Goal: Information Seeking & Learning: Learn about a topic

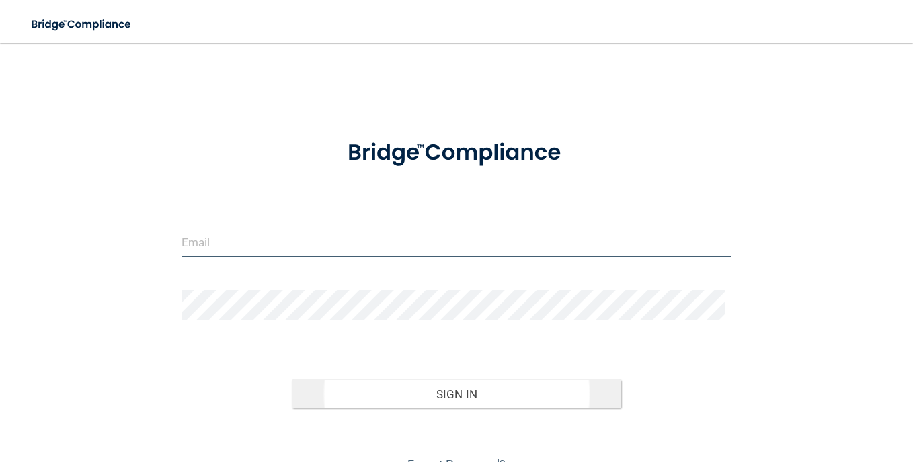
type input "[EMAIL_ADDRESS][DOMAIN_NAME]"
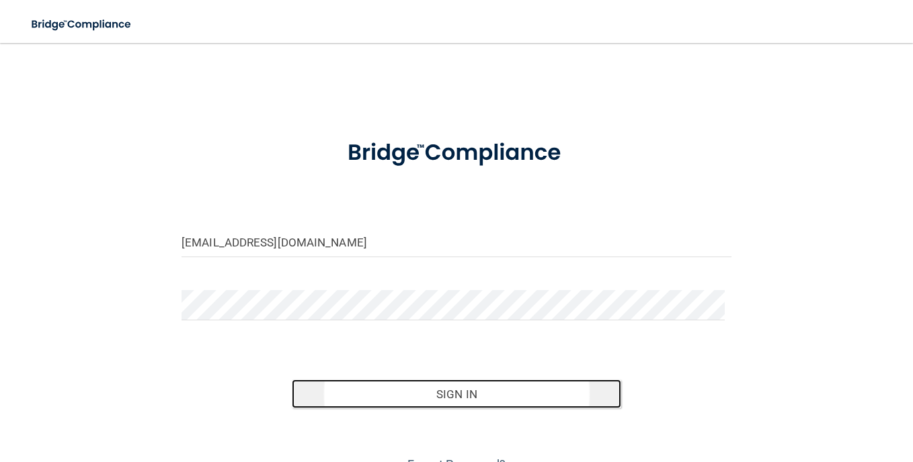
click at [450, 395] on button "Sign In" at bounding box center [457, 395] width 330 height 30
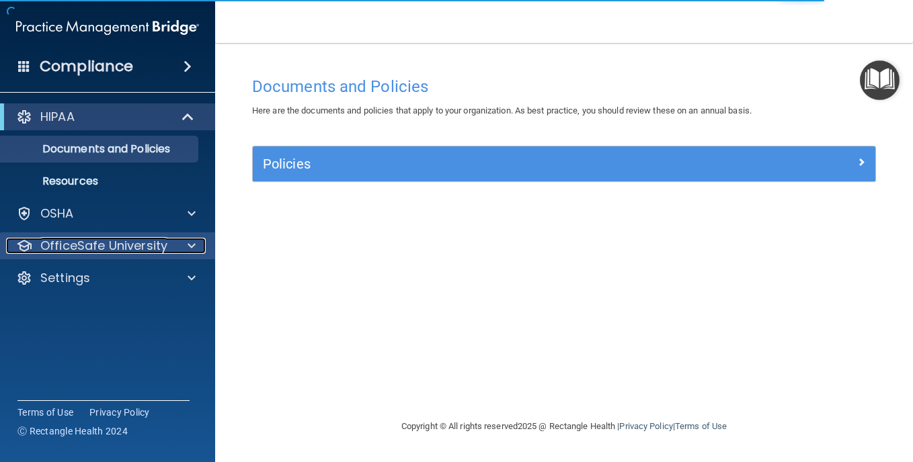
click at [184, 243] on div at bounding box center [190, 246] width 34 height 16
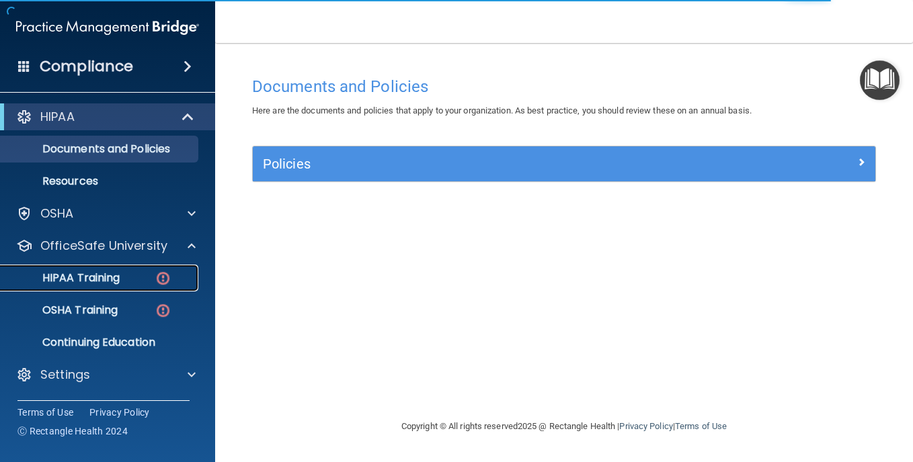
click at [155, 280] on img at bounding box center [163, 278] width 17 height 17
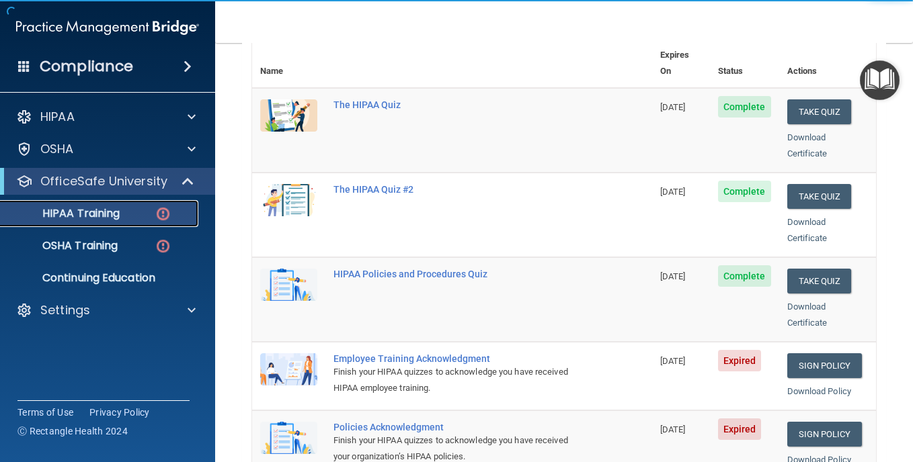
scroll to position [202, 0]
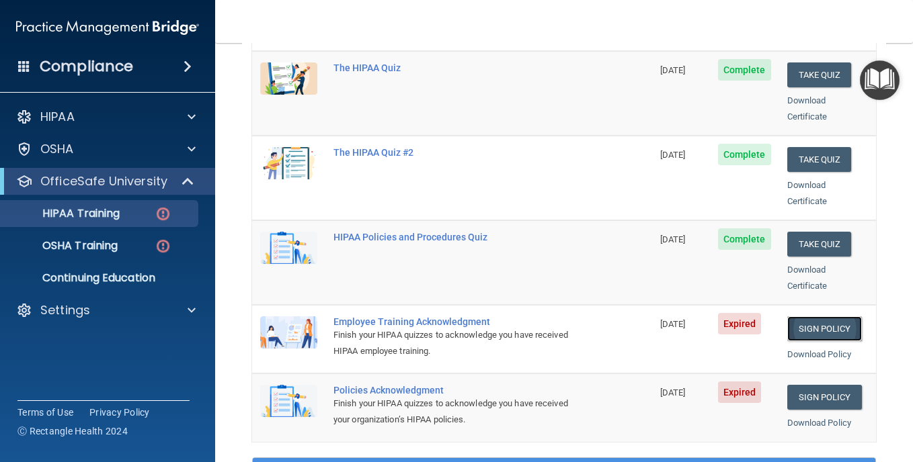
click at [828, 317] on link "Sign Policy" at bounding box center [824, 329] width 75 height 25
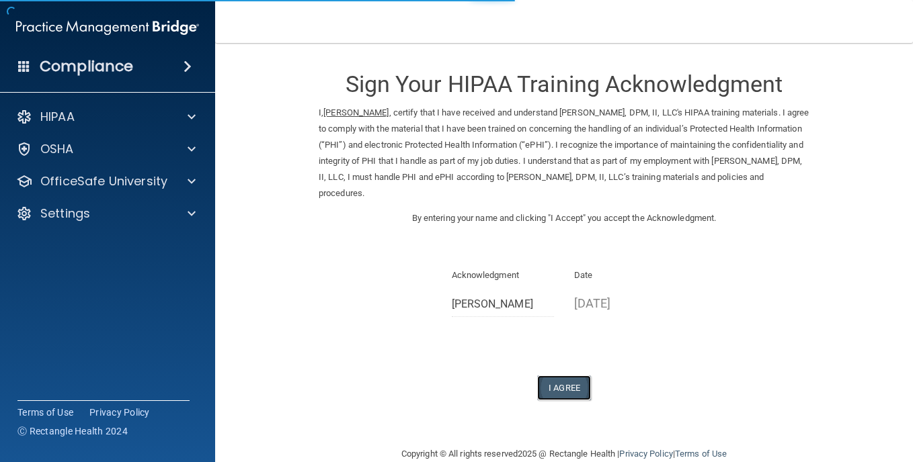
click at [556, 394] on button "I Agree" at bounding box center [564, 388] width 54 height 25
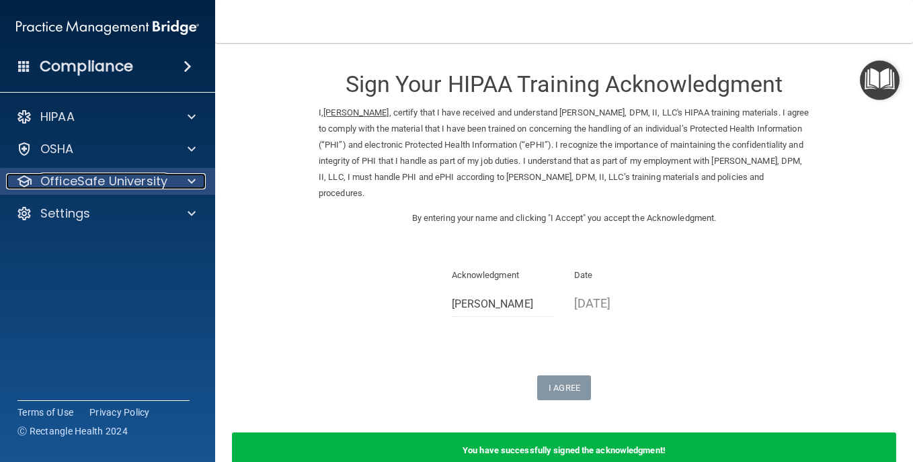
click at [177, 181] on div at bounding box center [190, 181] width 34 height 16
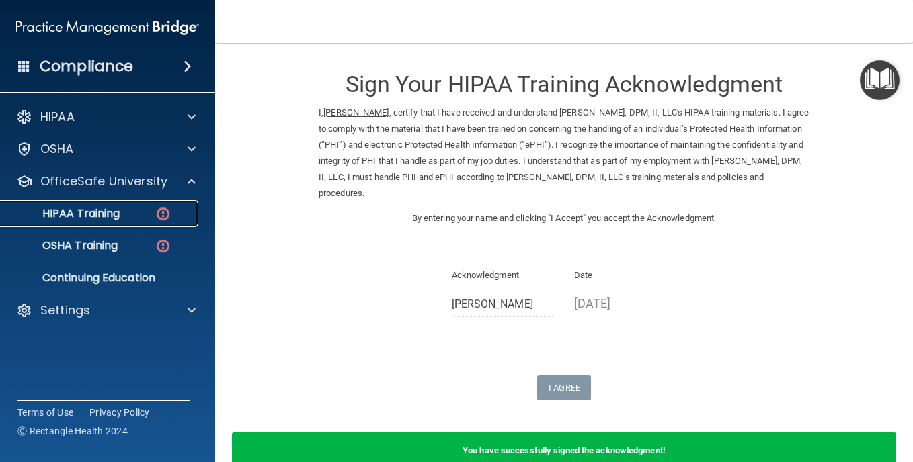
click at [115, 224] on link "HIPAA Training" at bounding box center [93, 213] width 212 height 27
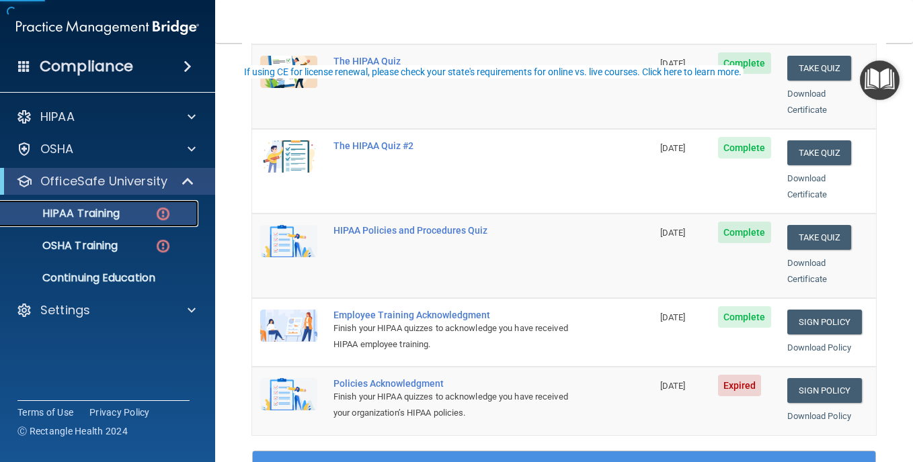
scroll to position [403, 0]
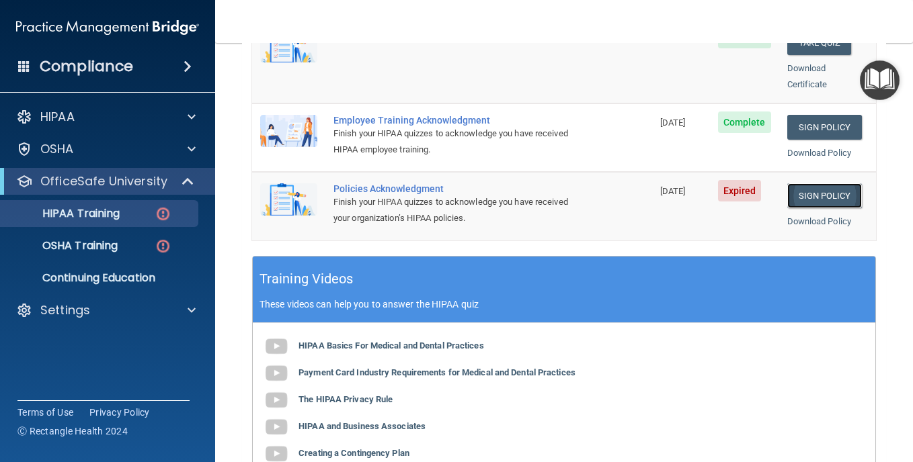
click at [815, 183] on link "Sign Policy" at bounding box center [824, 195] width 75 height 25
click at [826, 183] on link "Sign Policy" at bounding box center [824, 195] width 75 height 25
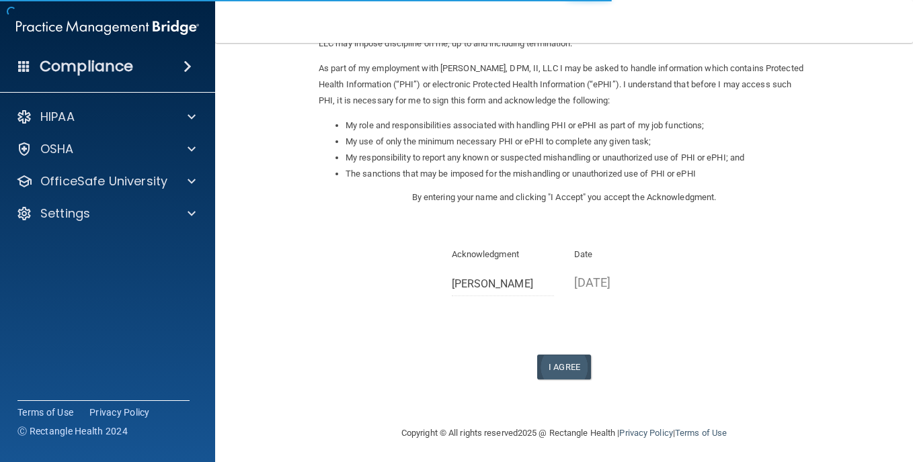
scroll to position [153, 0]
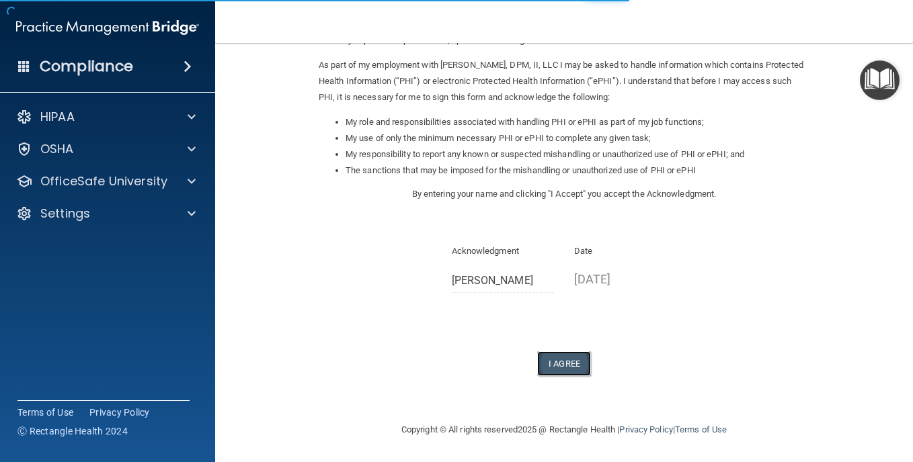
click at [553, 362] on button "I Agree" at bounding box center [564, 363] width 54 height 25
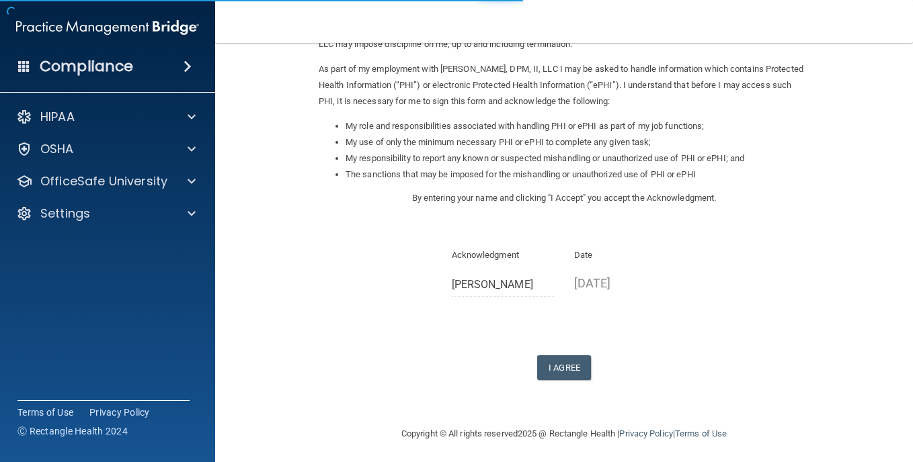
scroll to position [153, 0]
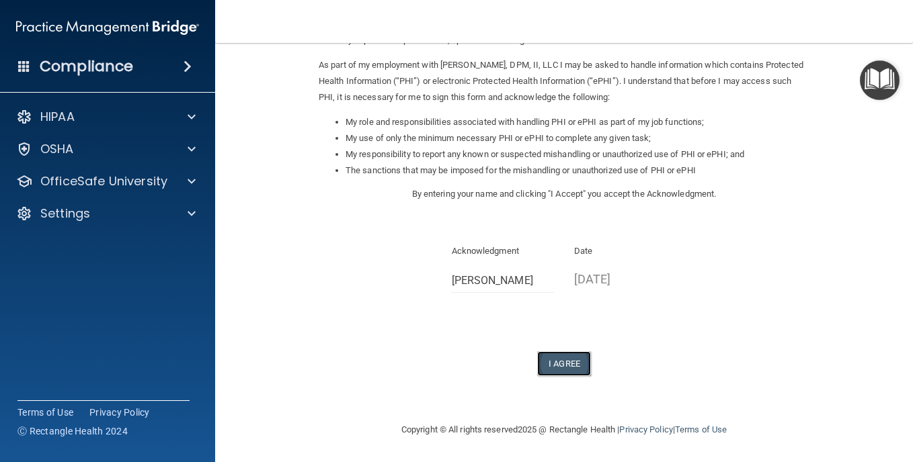
click at [573, 353] on button "I Agree" at bounding box center [564, 363] width 54 height 25
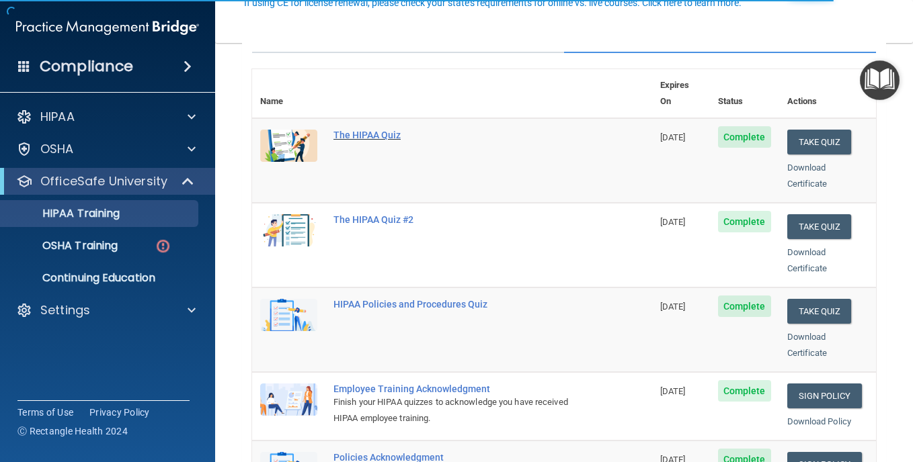
scroll to position [67, 0]
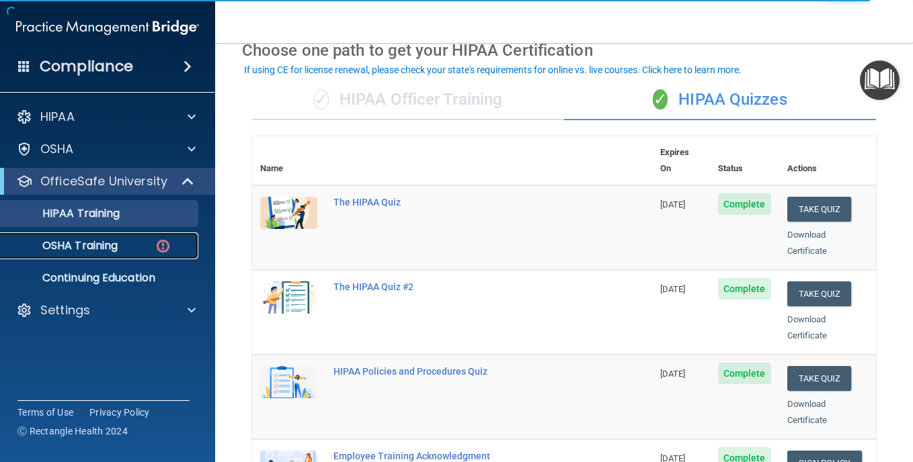
click at [151, 244] on div "OSHA Training" at bounding box center [100, 245] width 183 height 13
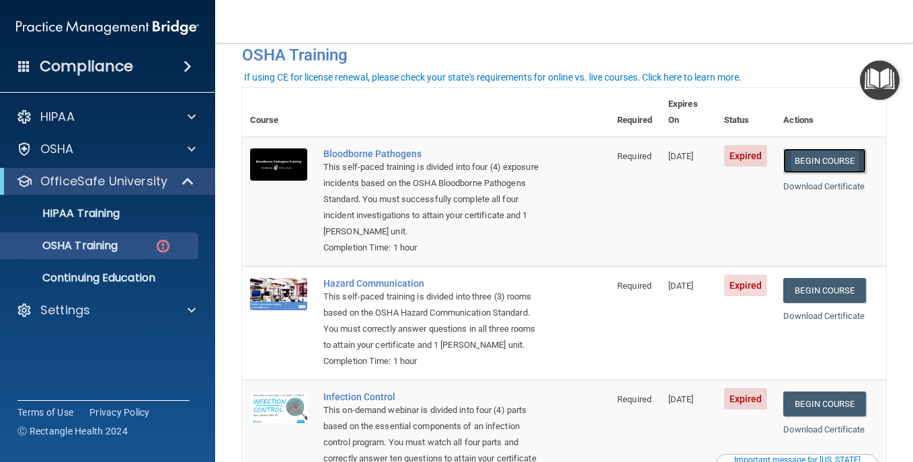
click at [819, 149] on link "Begin Course" at bounding box center [824, 161] width 82 height 25
click at [106, 247] on p "OSHA Training" at bounding box center [63, 245] width 109 height 13
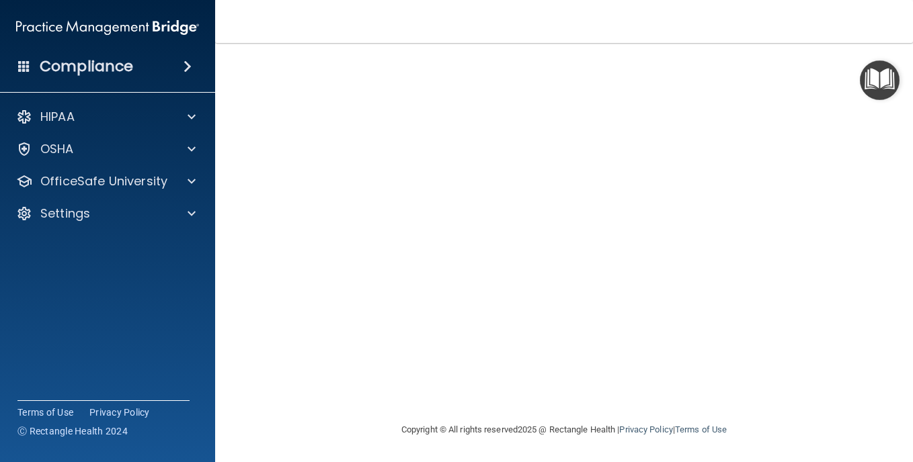
scroll to position [12, 0]
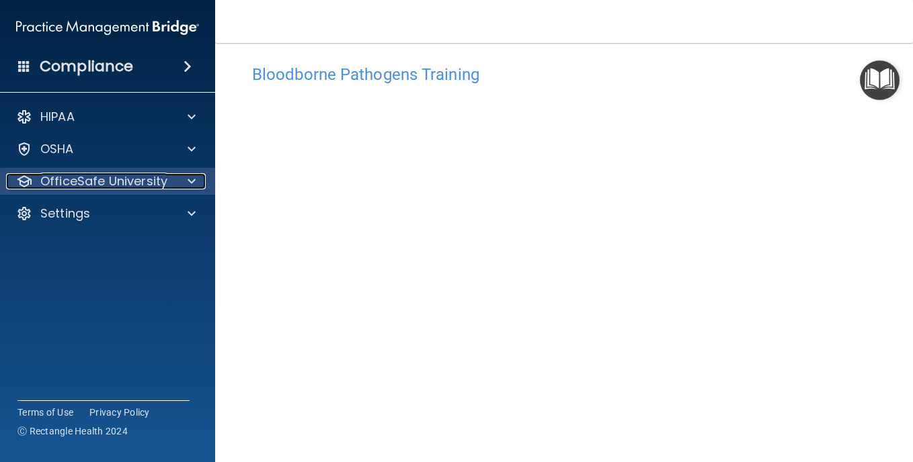
click at [185, 186] on div at bounding box center [190, 181] width 34 height 16
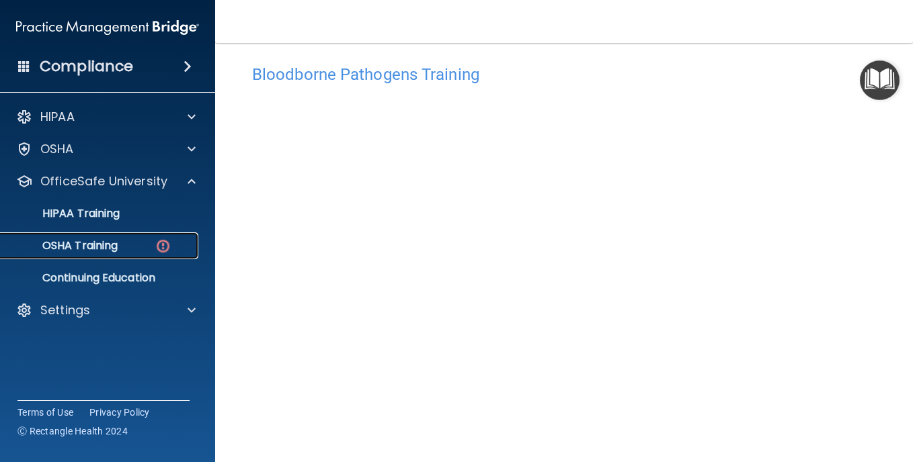
click at [161, 239] on img at bounding box center [163, 246] width 17 height 17
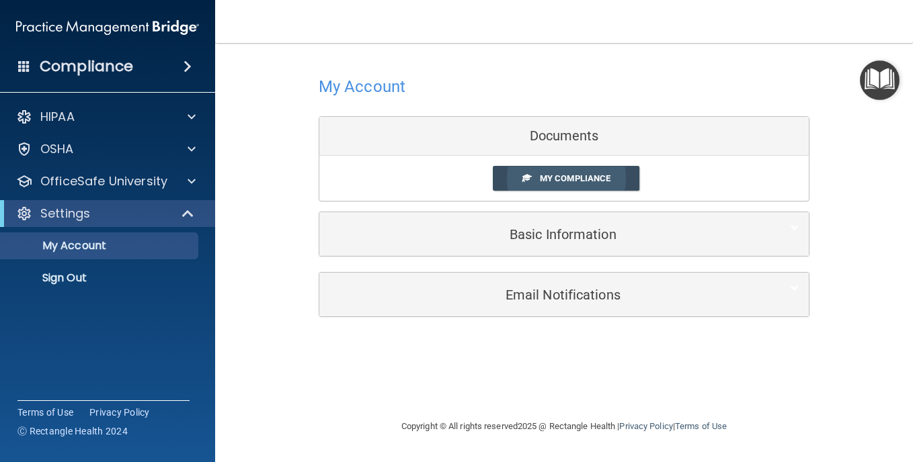
click at [572, 181] on span "My Compliance" at bounding box center [575, 178] width 71 height 10
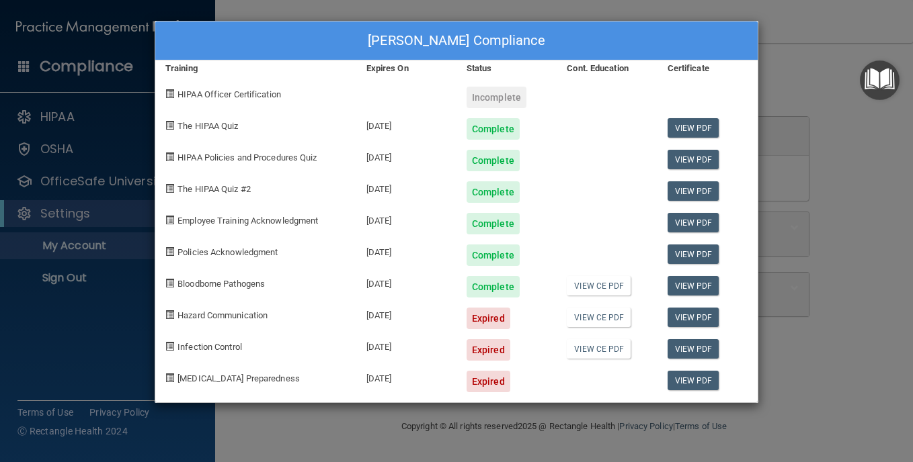
click at [517, 13] on div "Theresa Kratzer's Compliance Training Expires On Status Cont. Education Certifi…" at bounding box center [456, 231] width 913 height 462
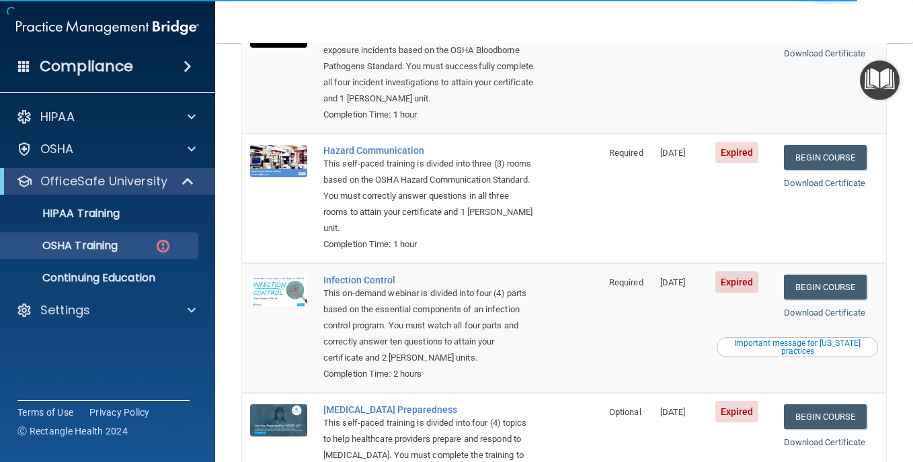
scroll to position [202, 0]
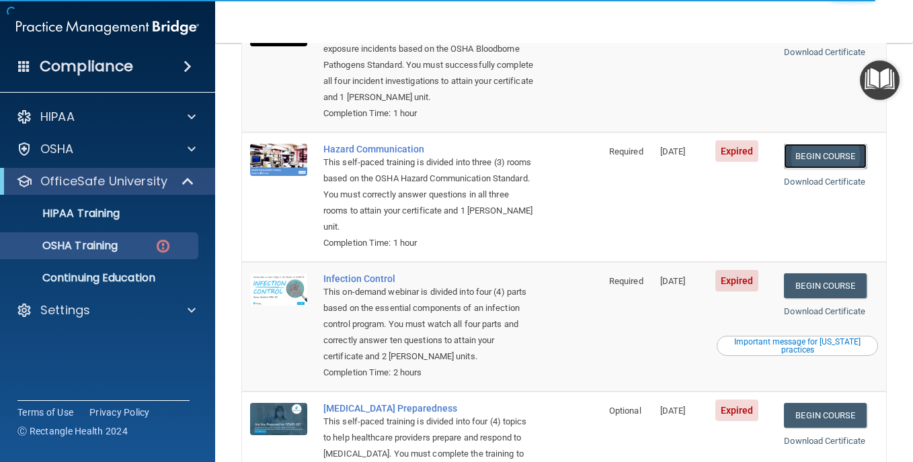
click at [815, 159] on link "Begin Course" at bounding box center [825, 156] width 82 height 25
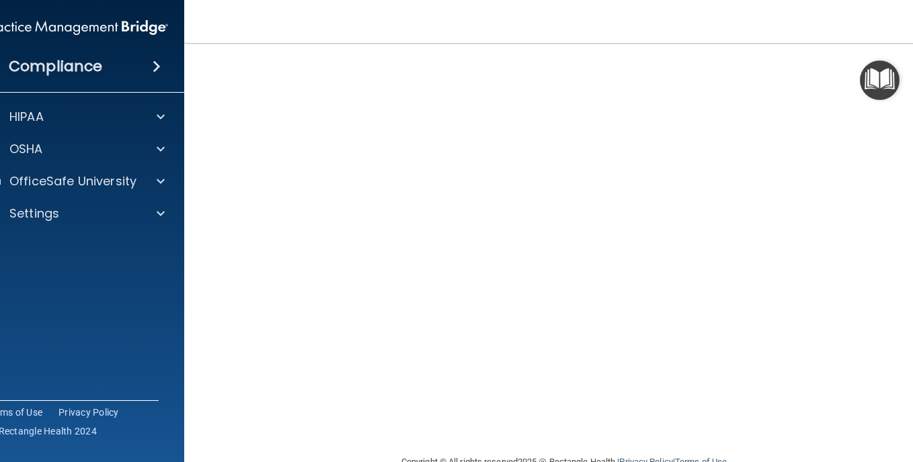
scroll to position [43, 0]
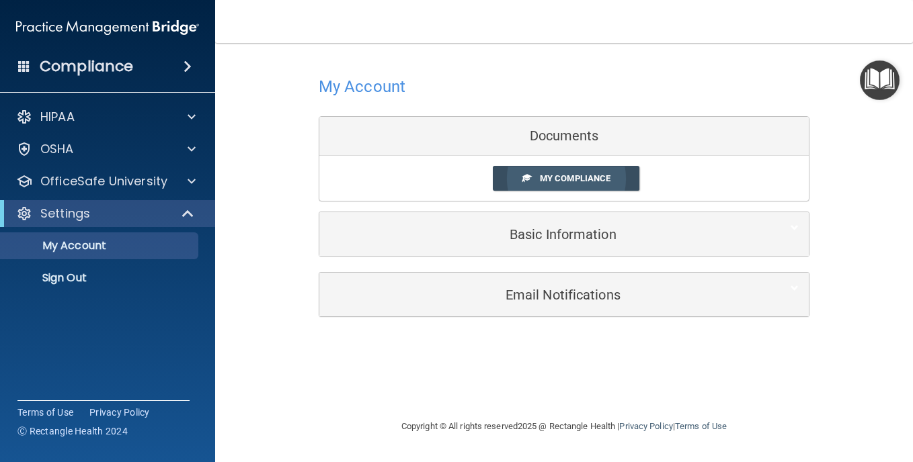
click at [568, 175] on span "My Compliance" at bounding box center [575, 178] width 71 height 10
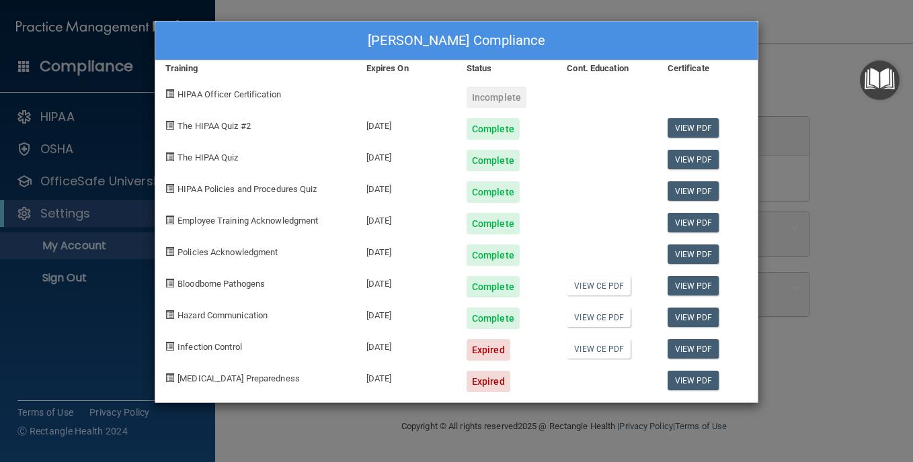
drag, startPoint x: 547, startPoint y: 43, endPoint x: 468, endPoint y: 52, distance: 79.2
click at [476, 50] on div "Theresa Kratzer's Compliance" at bounding box center [456, 41] width 602 height 39
click at [91, 140] on div "Theresa Kratzer's Compliance Training Expires On Status Cont. Education Certifi…" at bounding box center [456, 231] width 913 height 462
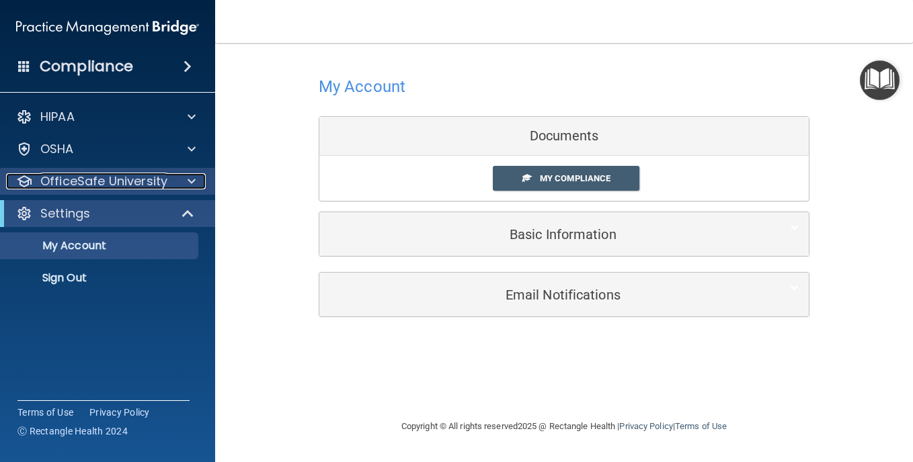
click at [188, 181] on span at bounding box center [191, 181] width 8 height 16
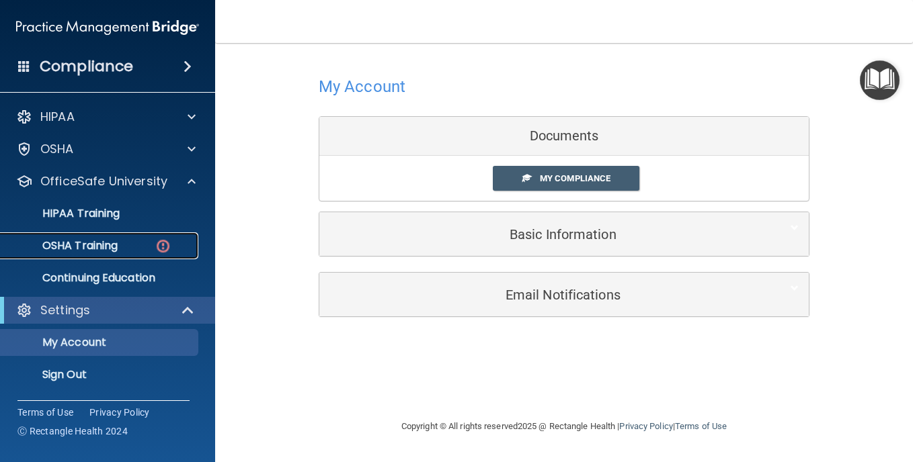
click at [140, 248] on div "OSHA Training" at bounding box center [100, 245] width 183 height 13
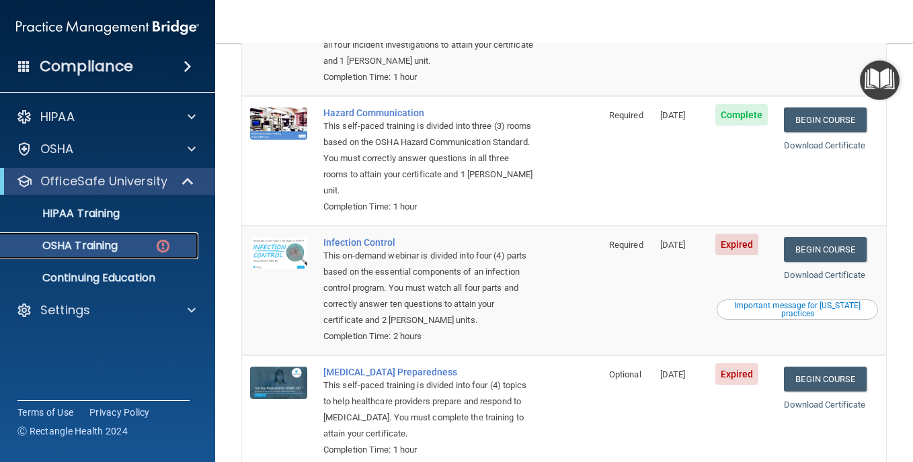
scroll to position [269, 0]
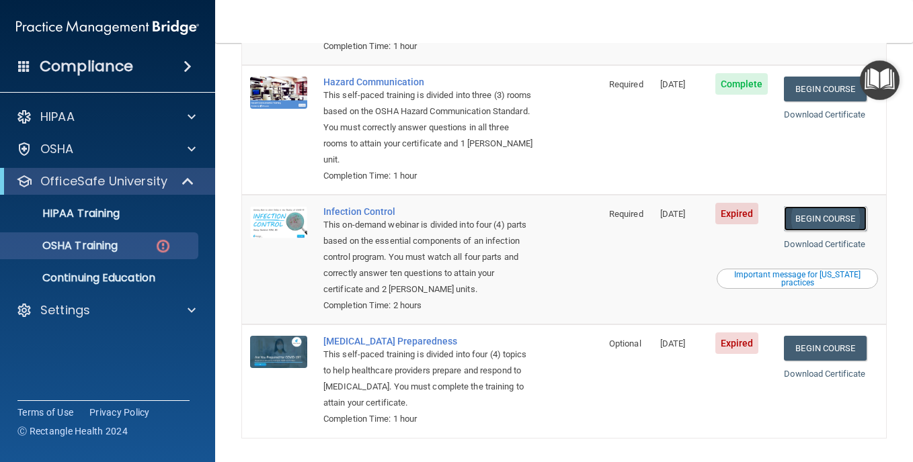
click at [810, 215] on link "Begin Course" at bounding box center [825, 218] width 82 height 25
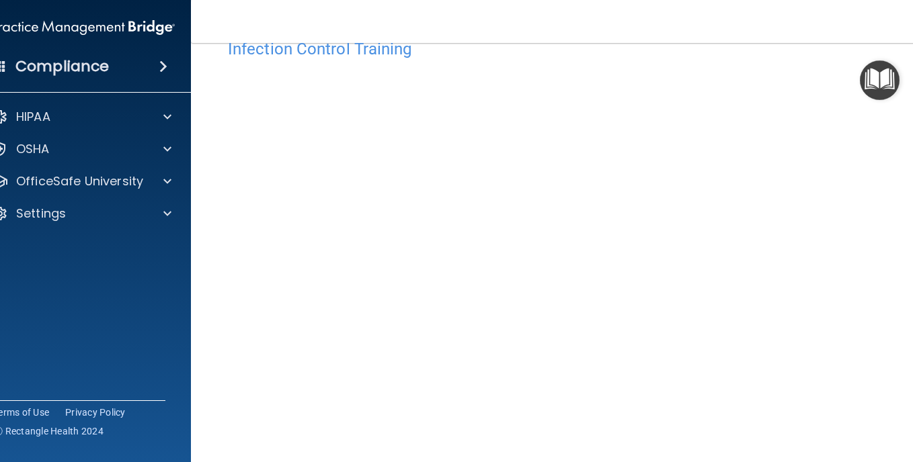
scroll to position [67, 0]
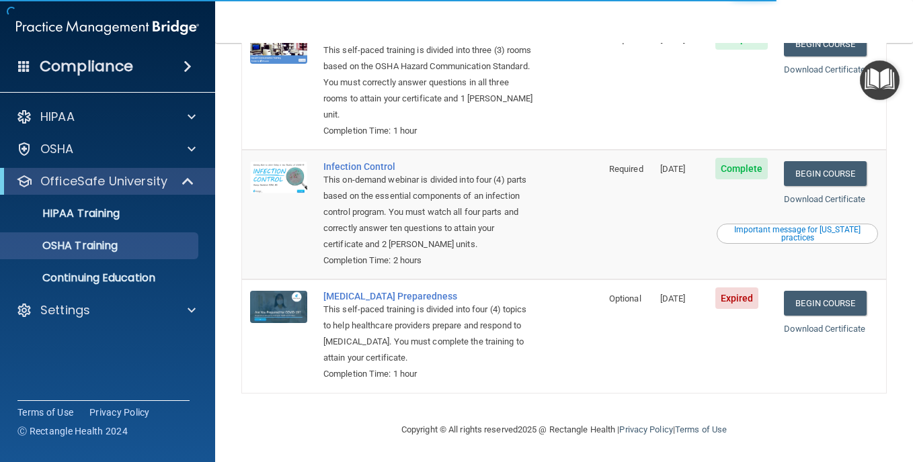
scroll to position [280, 0]
click at [833, 311] on link "Begin Course" at bounding box center [825, 303] width 82 height 25
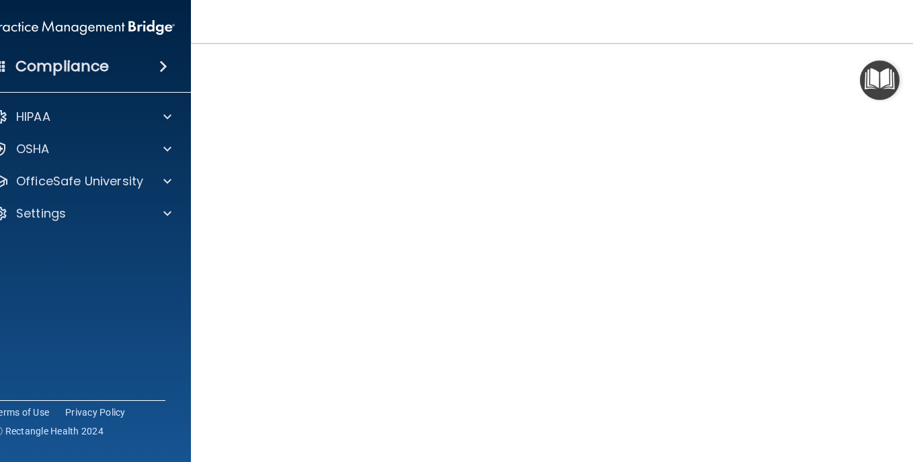
scroll to position [46, 0]
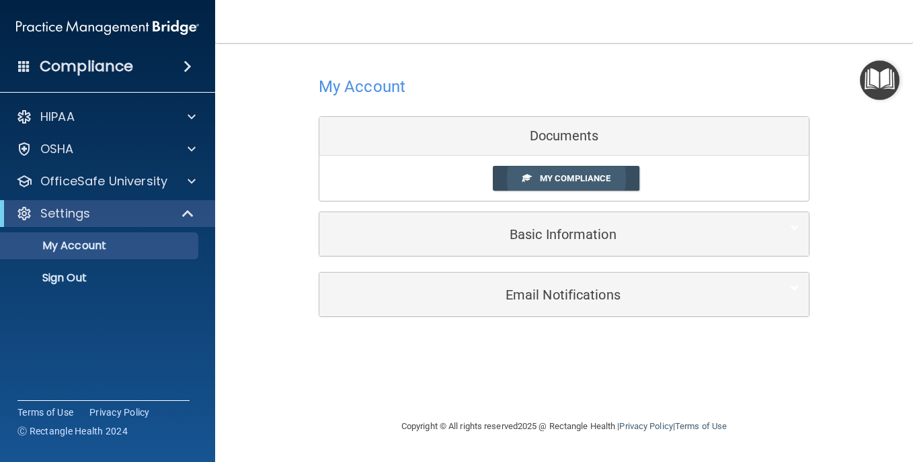
click at [596, 182] on span "My Compliance" at bounding box center [575, 178] width 71 height 10
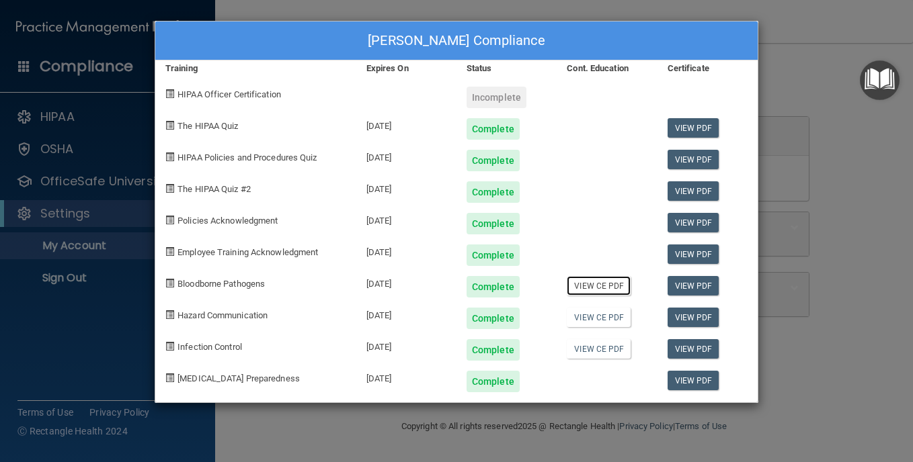
click at [599, 288] on link "View CE PDF" at bounding box center [599, 285] width 64 height 19
click at [599, 323] on link "View CE PDF" at bounding box center [599, 317] width 64 height 19
click at [601, 355] on link "View CE PDF" at bounding box center [599, 348] width 64 height 19
click at [90, 318] on div "Theresa Kratzer's Compliance Training Expires On Status Cont. Education Certifi…" at bounding box center [456, 231] width 913 height 462
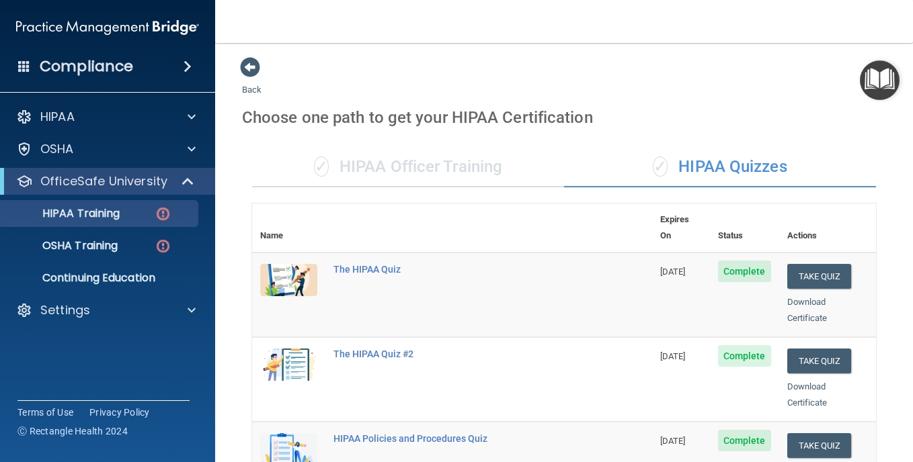
scroll to position [202, 0]
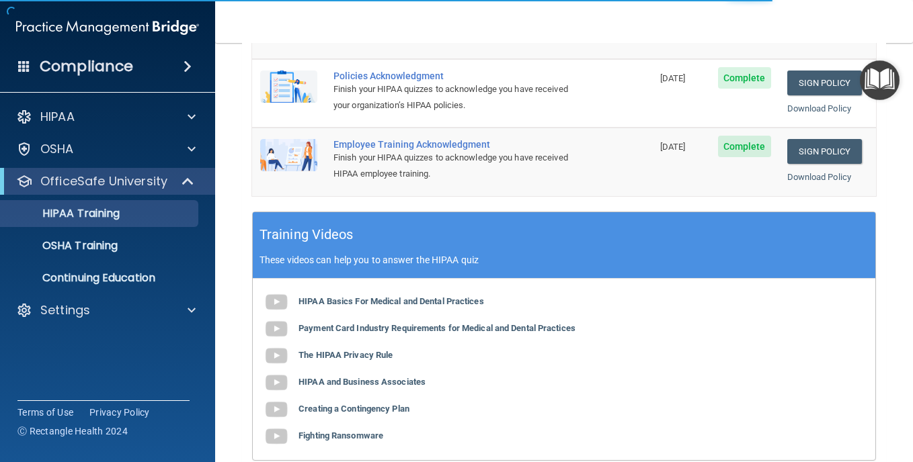
scroll to position [470, 0]
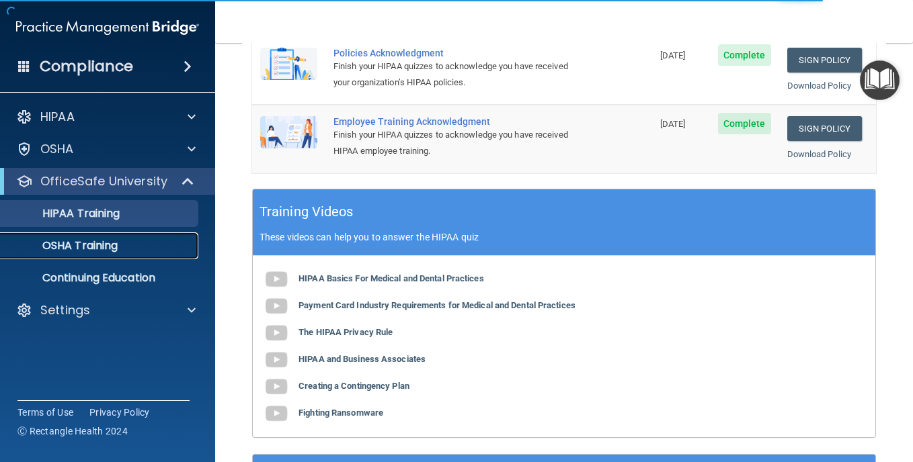
click at [152, 249] on div "OSHA Training" at bounding box center [100, 245] width 183 height 13
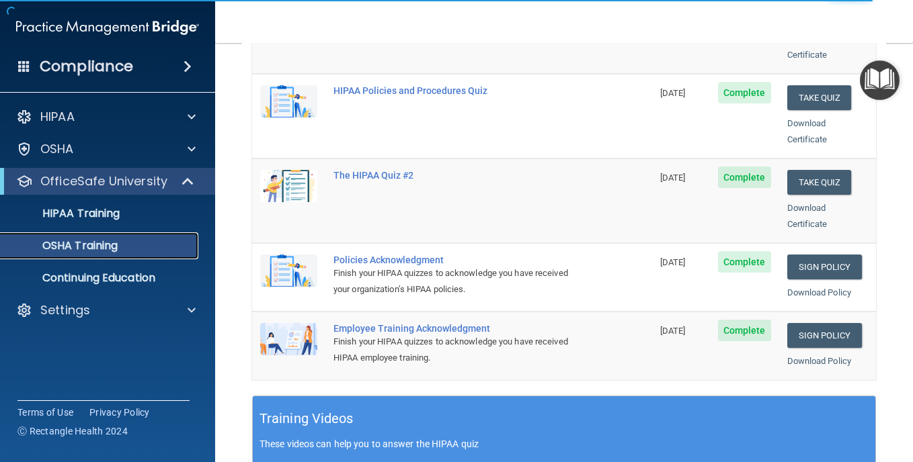
scroll to position [262, 0]
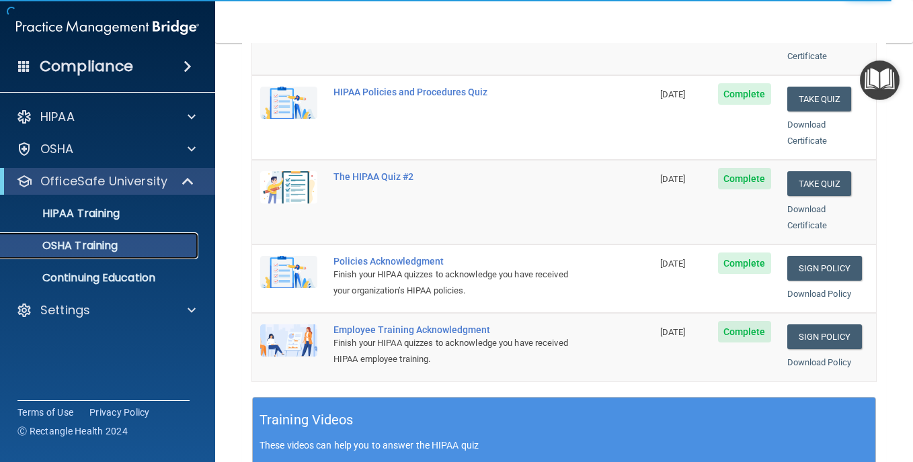
click at [109, 244] on p "OSHA Training" at bounding box center [63, 245] width 109 height 13
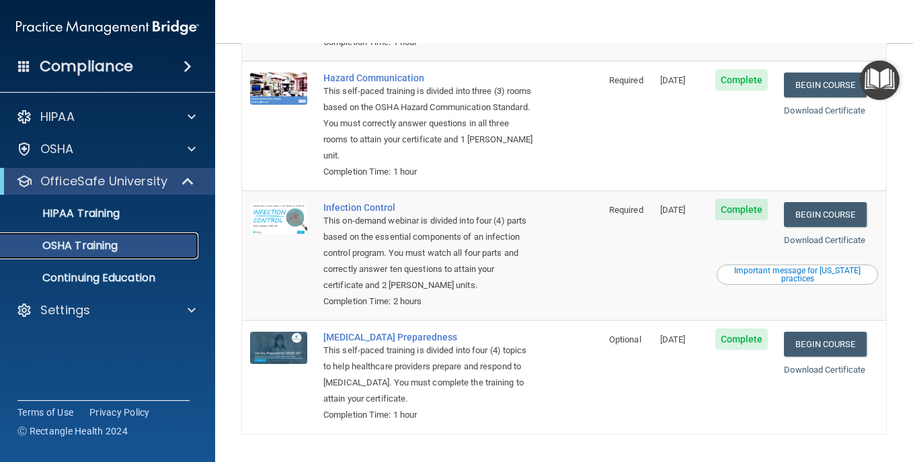
scroll to position [212, 0]
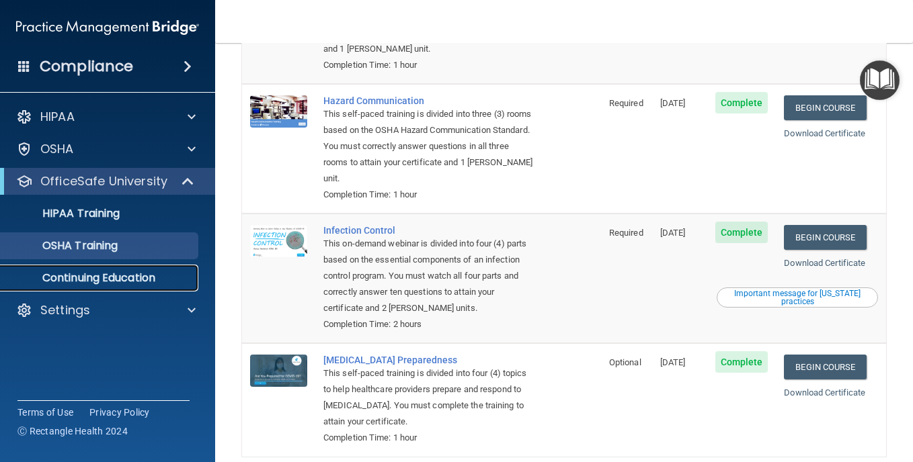
click at [116, 276] on p "Continuing Education" at bounding box center [100, 277] width 183 height 13
